Goal: Task Accomplishment & Management: Manage account settings

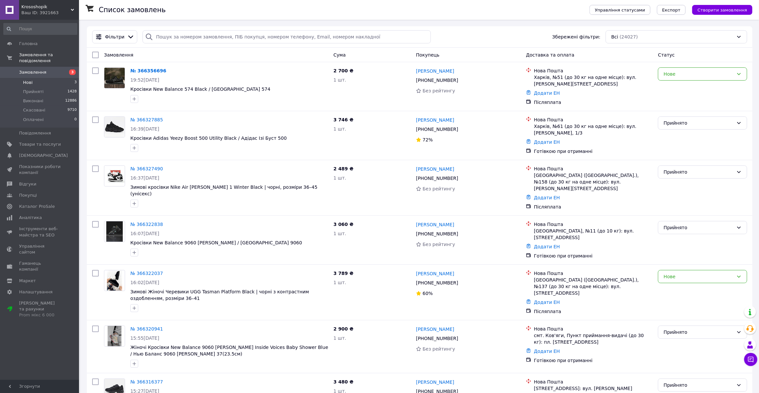
click at [36, 78] on li "Нові 3" at bounding box center [40, 82] width 81 height 9
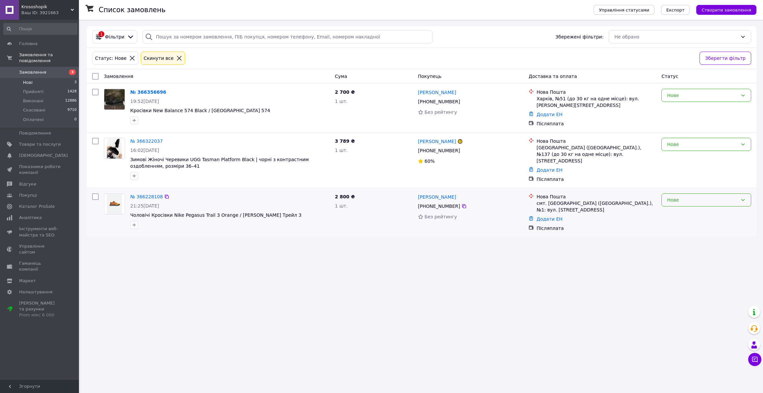
click at [675, 202] on div "Нове" at bounding box center [707, 199] width 90 height 13
click at [676, 234] on li "Скасовано" at bounding box center [706, 235] width 89 height 12
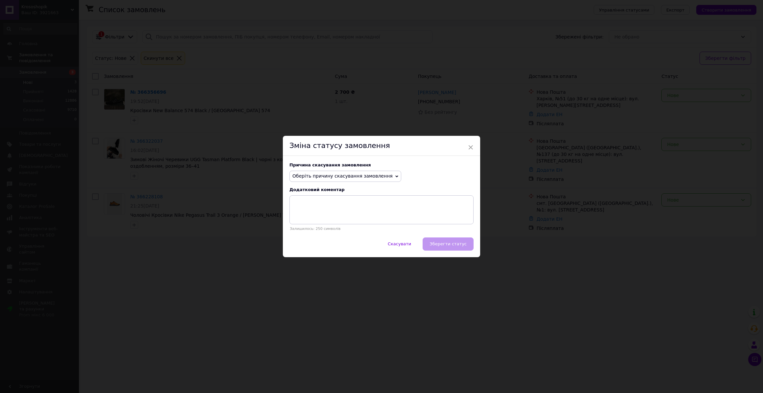
click at [305, 178] on span "Оберіть причину скасування замовлення" at bounding box center [342, 175] width 100 height 5
click at [319, 234] on li "Не вдається додзвонитися" at bounding box center [345, 235] width 111 height 9
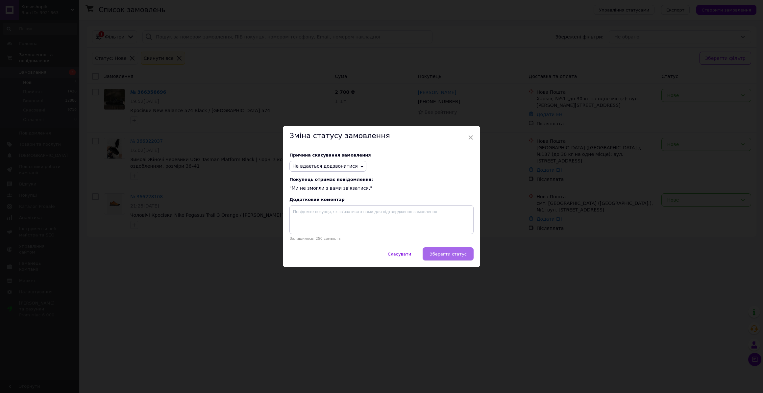
click at [441, 254] on span "Зберегти статус" at bounding box center [448, 254] width 37 height 5
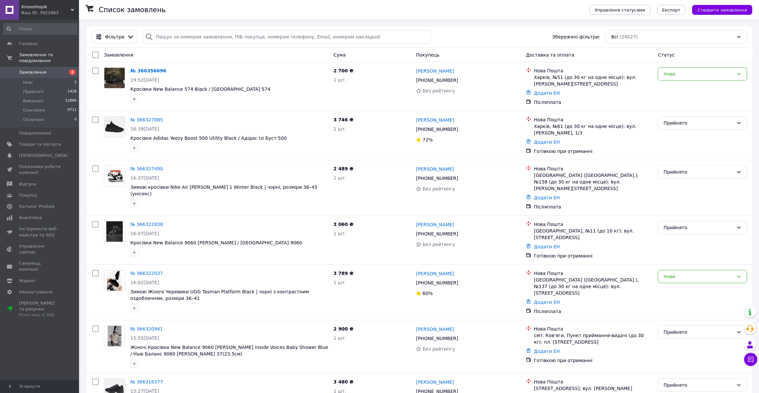
click at [197, 52] on div "Замовлення" at bounding box center [215, 55] width 229 height 12
